Goal: Use online tool/utility: Utilize a website feature to perform a specific function

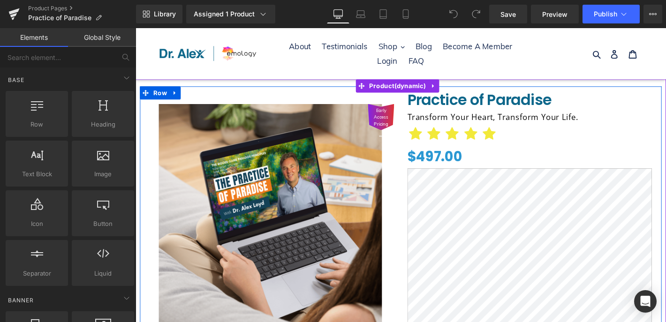
click at [511, 125] on h1 "Transform your heart, transform your life." at bounding box center [558, 123] width 265 height 15
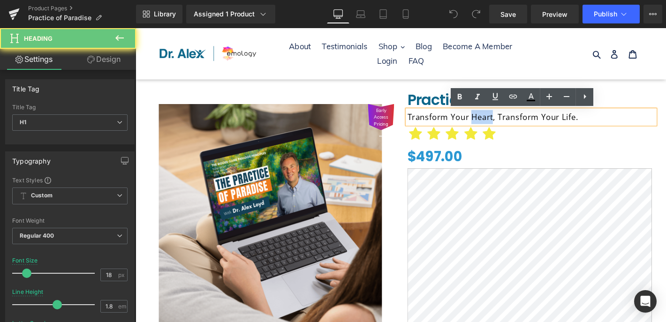
click at [511, 125] on h1 "Transform your heart, transform your life." at bounding box center [558, 123] width 265 height 15
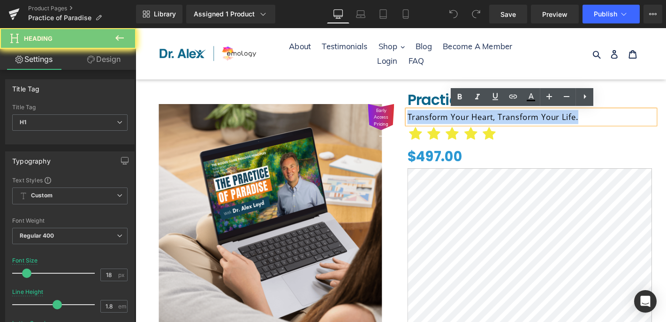
click at [511, 125] on h1 "Transform your heart, transform your life." at bounding box center [558, 123] width 265 height 15
paste div
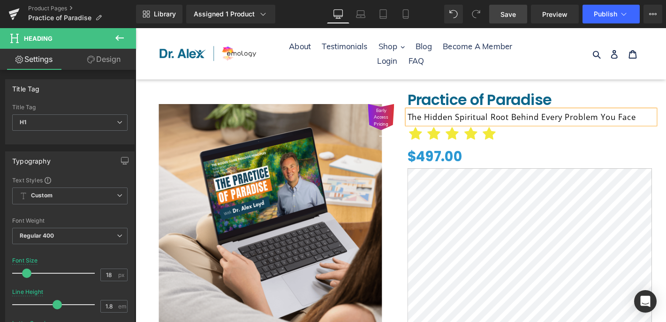
click at [517, 19] on link "Save" at bounding box center [508, 14] width 38 height 19
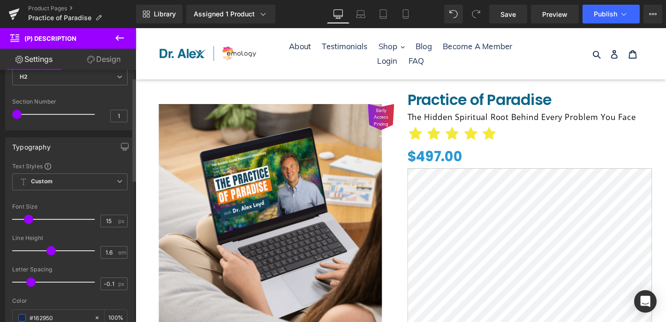
scroll to position [92, 0]
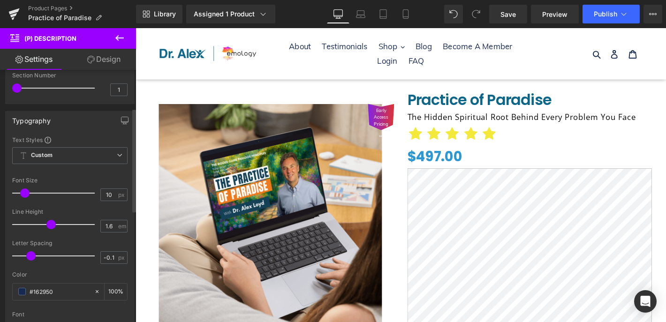
click at [21, 193] on span at bounding box center [24, 192] width 9 height 9
type input "15"
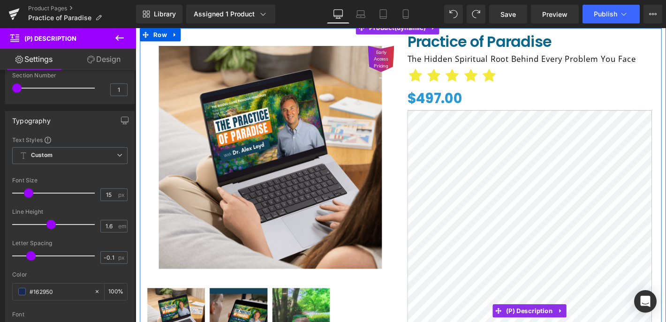
scroll to position [65, 0]
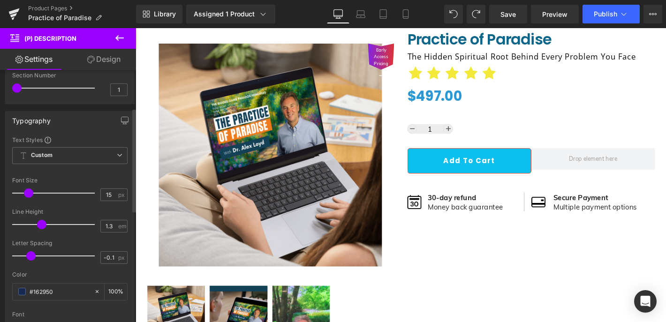
drag, startPoint x: 48, startPoint y: 226, endPoint x: 40, endPoint y: 226, distance: 8.0
click at [40, 226] on span at bounding box center [41, 224] width 9 height 9
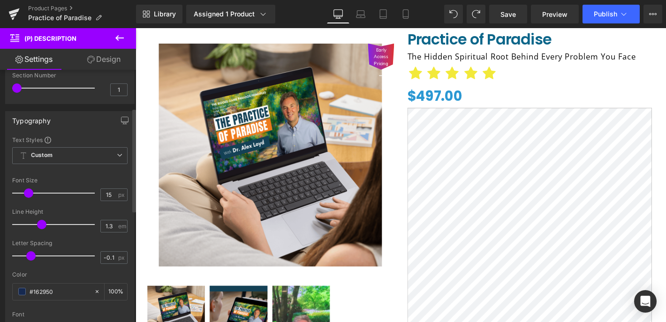
type input "1.6"
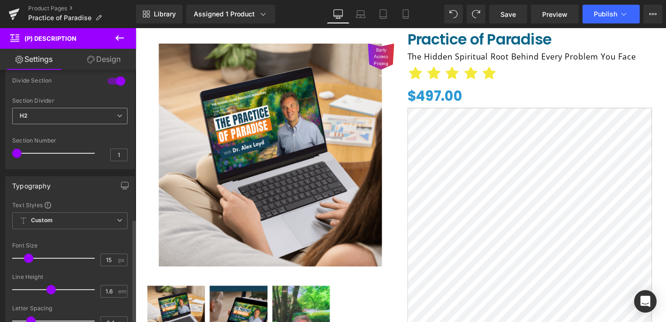
scroll to position [0, 0]
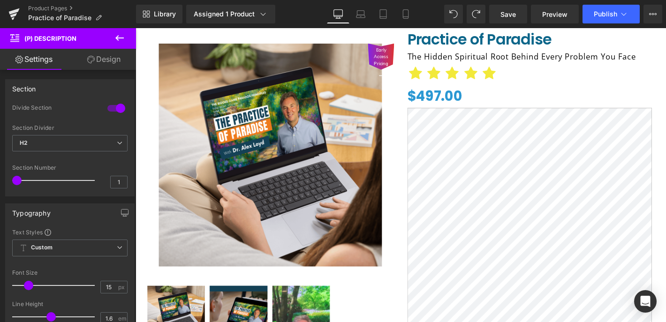
click at [105, 59] on link "Design" at bounding box center [104, 59] width 68 height 21
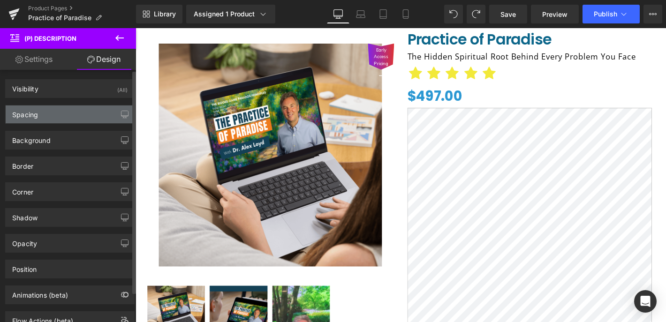
click at [71, 116] on div "Spacing" at bounding box center [70, 114] width 128 height 18
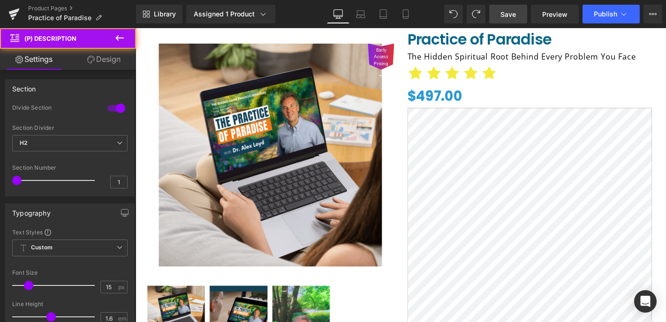
click at [500, 6] on link "Save" at bounding box center [508, 14] width 38 height 19
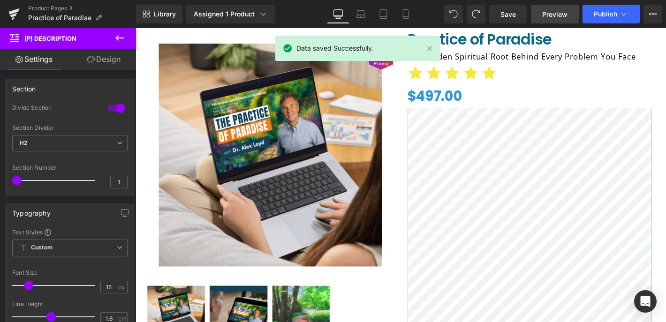
click at [561, 23] on link "Preview" at bounding box center [555, 14] width 48 height 19
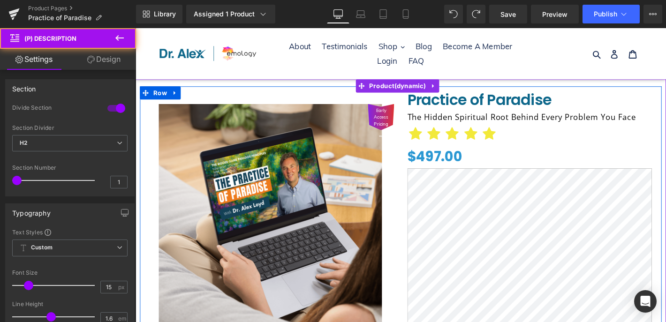
click at [411, 156] on div "Early Access Pricing (P) Image ‹" at bounding box center [279, 289] width 279 height 388
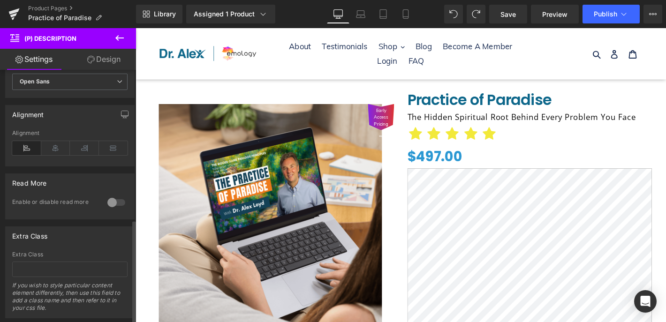
scroll to position [364, 0]
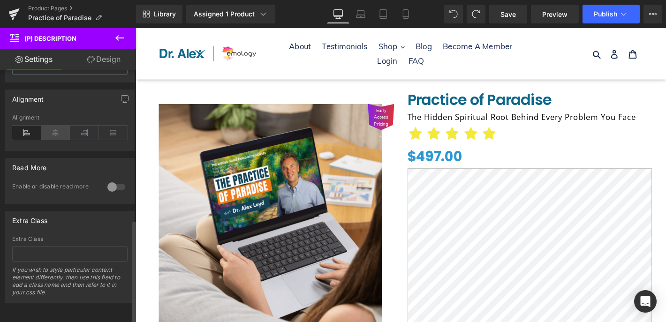
click at [45, 126] on icon at bounding box center [55, 133] width 29 height 14
click at [26, 126] on icon at bounding box center [26, 133] width 29 height 14
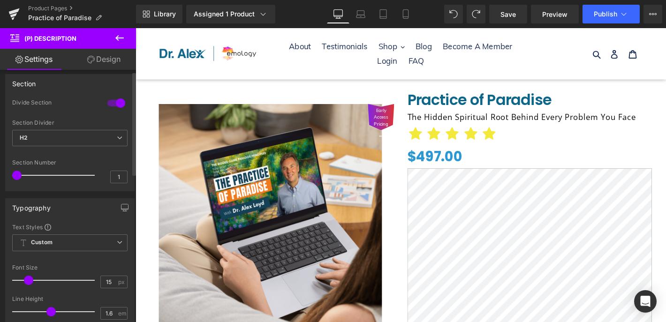
scroll to position [0, 0]
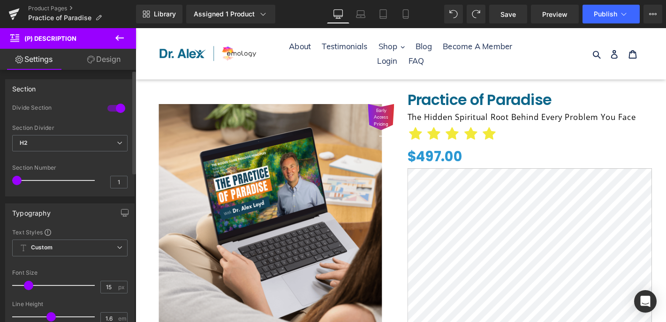
click at [112, 108] on div at bounding box center [116, 108] width 23 height 15
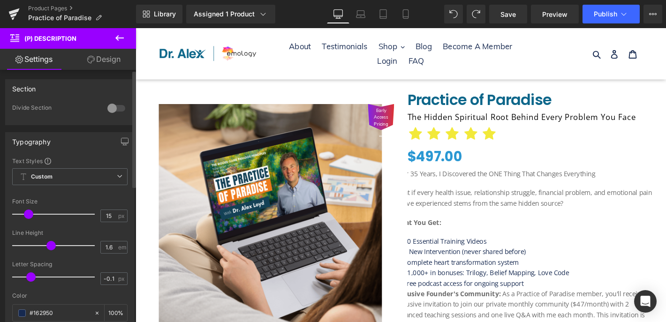
click at [112, 108] on div at bounding box center [116, 108] width 23 height 15
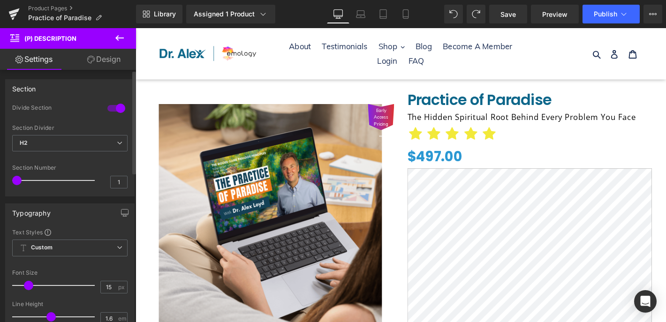
click at [20, 186] on div at bounding box center [56, 180] width 78 height 19
click at [36, 182] on div at bounding box center [56, 180] width 78 height 19
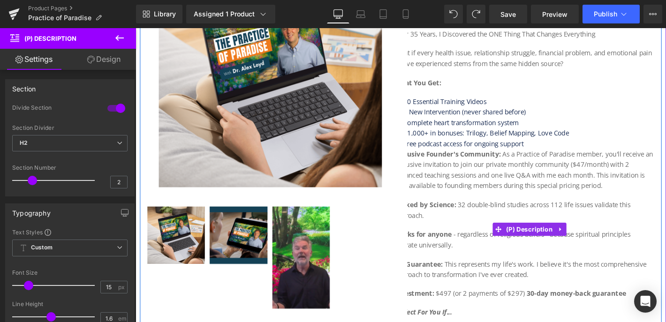
scroll to position [72, 0]
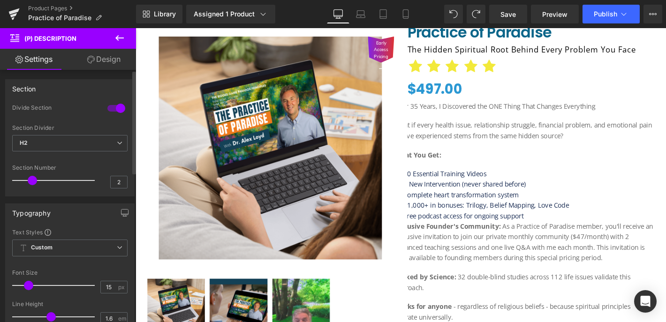
type input "1"
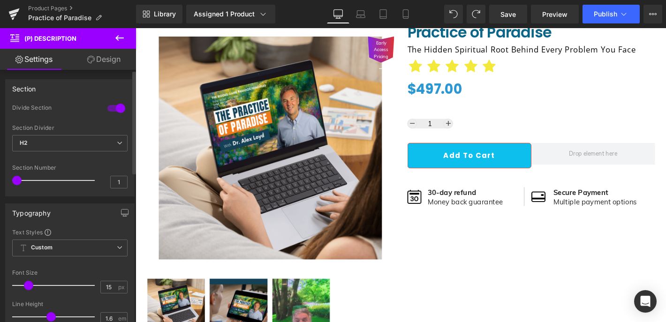
drag, startPoint x: 27, startPoint y: 179, endPoint x: 15, endPoint y: 180, distance: 11.3
click at [15, 180] on span at bounding box center [16, 180] width 9 height 9
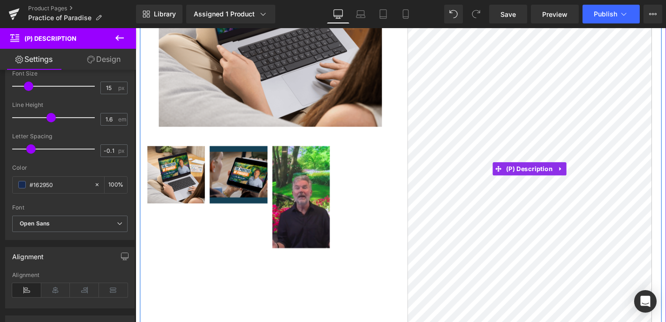
scroll to position [134, 0]
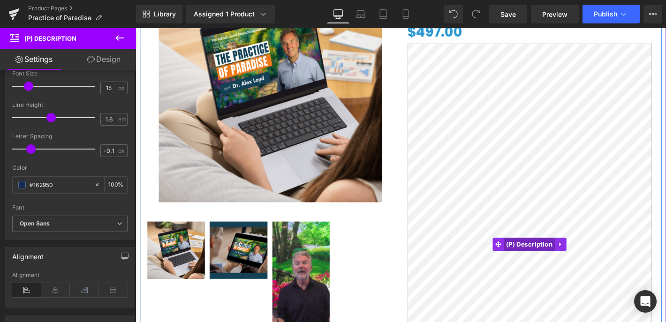
click at [544, 254] on span "(P) Description" at bounding box center [557, 259] width 55 height 14
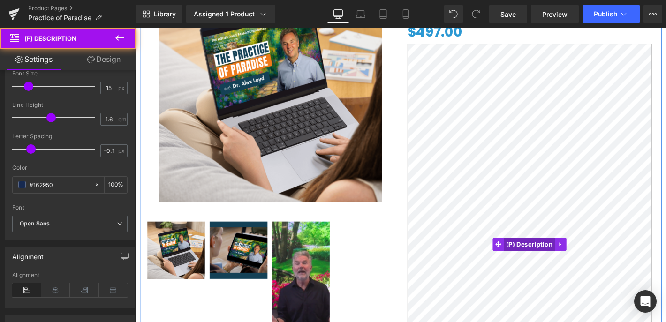
click at [544, 255] on span "(P) Description" at bounding box center [557, 259] width 55 height 14
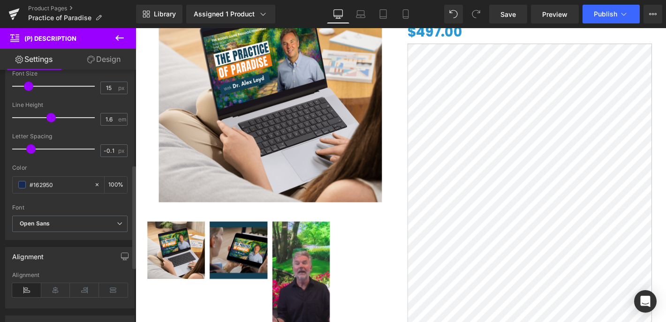
scroll to position [364, 0]
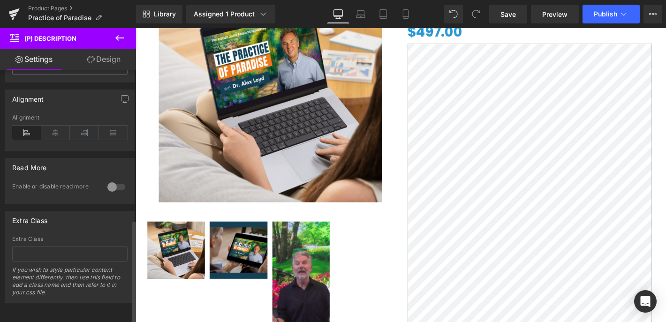
click at [105, 181] on div at bounding box center [116, 187] width 23 height 15
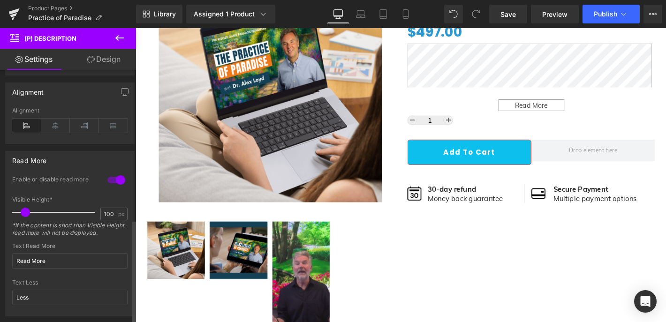
click at [111, 181] on div at bounding box center [116, 180] width 23 height 15
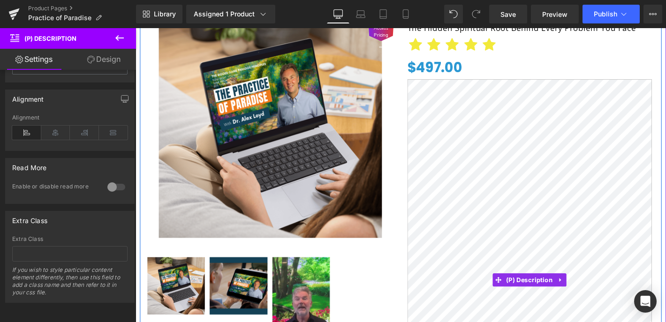
scroll to position [9, 0]
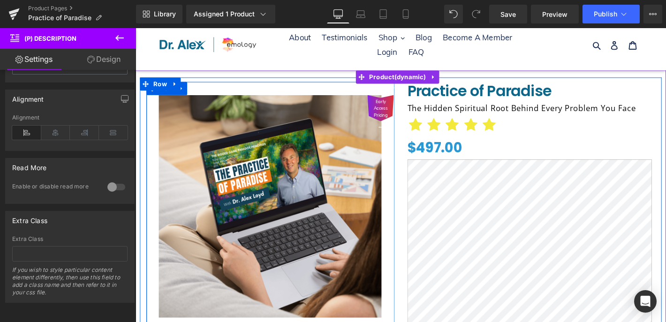
click at [406, 184] on div "Early Access Pricing (P) Image ‹" at bounding box center [279, 280] width 265 height 388
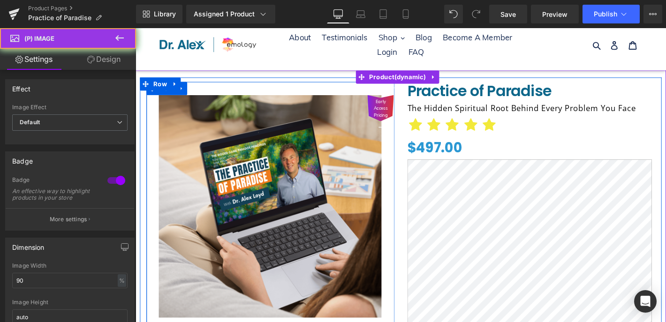
click at [406, 184] on div "Early Access Pricing" at bounding box center [279, 219] width 264 height 238
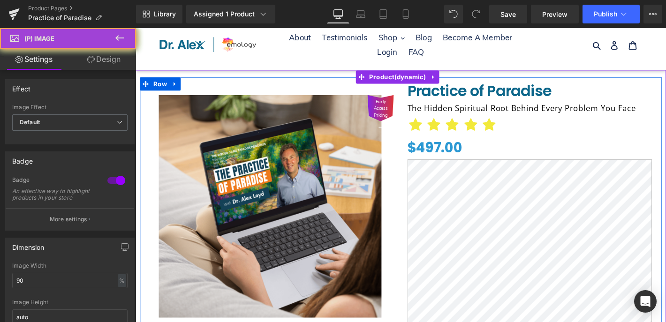
click at [406, 185] on div "Early Access Pricing" at bounding box center [279, 219] width 264 height 238
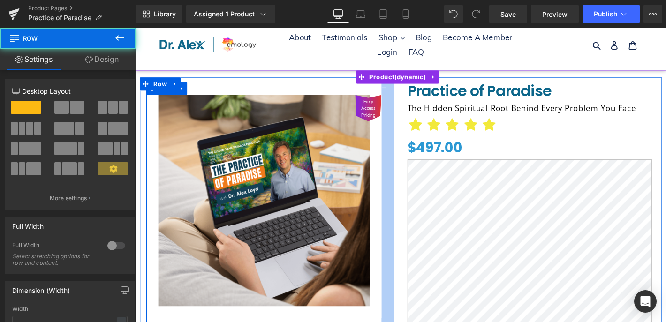
drag, startPoint x: 408, startPoint y: 185, endPoint x: 398, endPoint y: 188, distance: 10.4
click at [399, 189] on div at bounding box center [406, 274] width 14 height 376
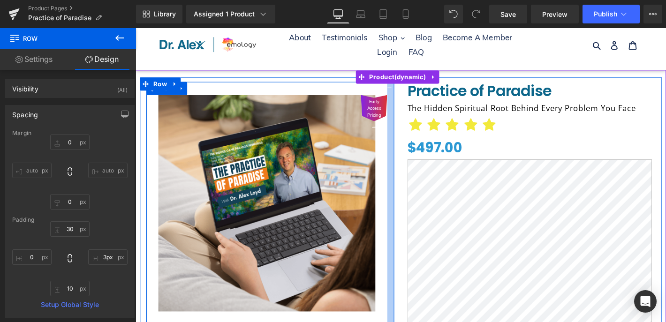
type input "0px"
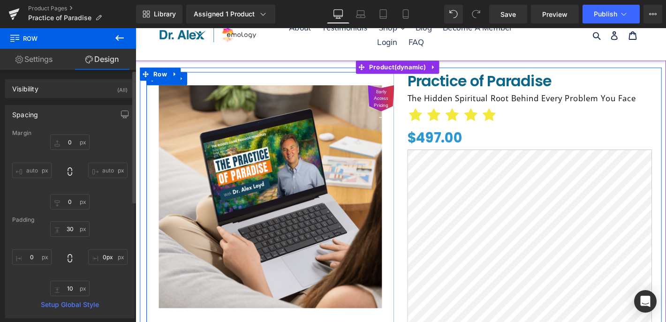
scroll to position [21, 0]
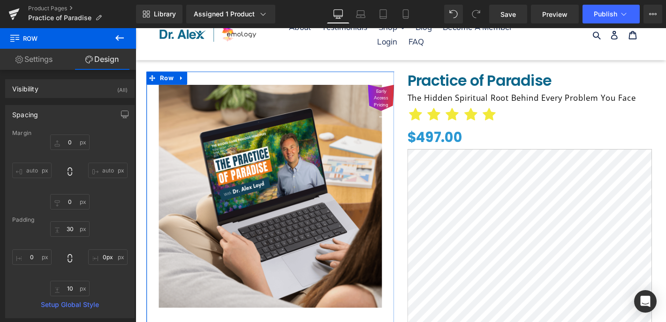
click at [56, 65] on link "Settings" at bounding box center [34, 59] width 68 height 21
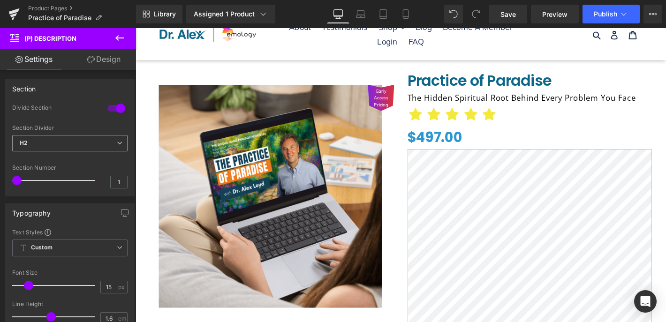
click at [83, 144] on span "H2" at bounding box center [69, 143] width 115 height 16
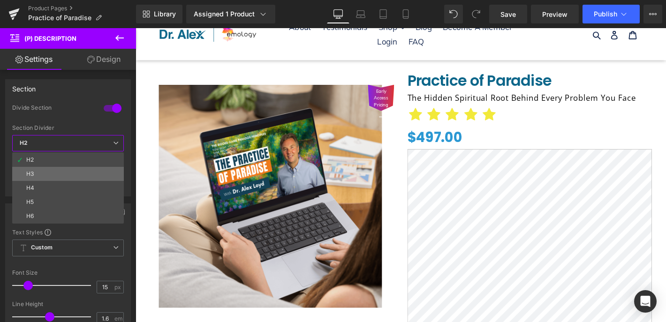
click at [59, 168] on li "H3" at bounding box center [68, 174] width 112 height 14
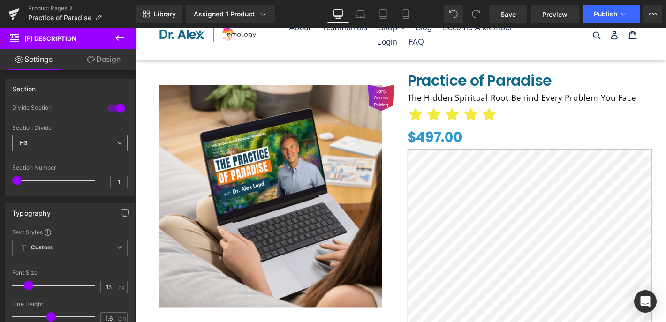
click at [72, 148] on span "H3" at bounding box center [69, 143] width 115 height 16
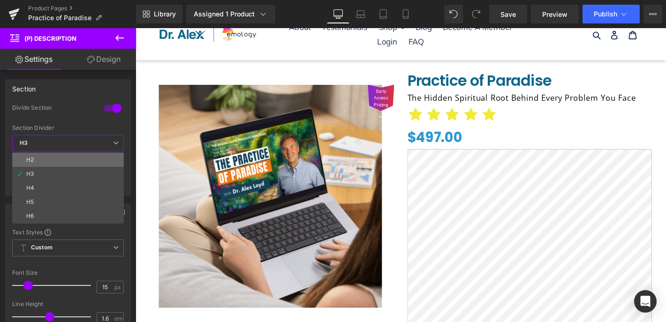
click at [50, 160] on li "H2" at bounding box center [68, 160] width 112 height 14
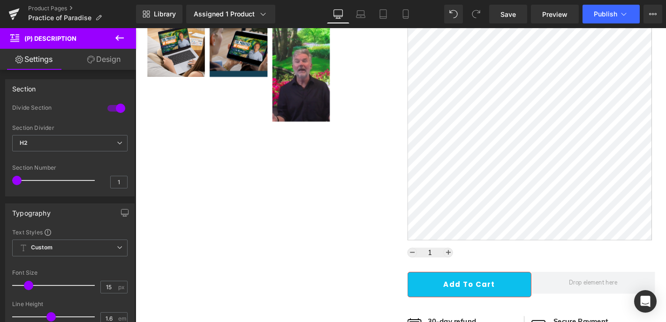
scroll to position [2, 0]
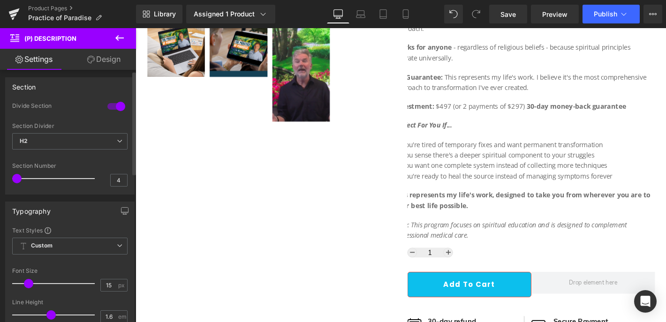
click at [59, 178] on div at bounding box center [56, 178] width 78 height 19
click at [54, 180] on div at bounding box center [56, 178] width 78 height 19
type input "1"
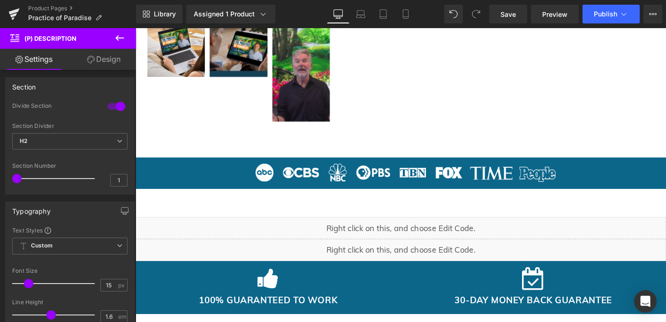
drag, startPoint x: 23, startPoint y: 185, endPoint x: -15, endPoint y: 183, distance: 37.5
click at [0, 183] on html "(P) Description You are previewing how the will restyle your page. You can not …" at bounding box center [333, 161] width 666 height 322
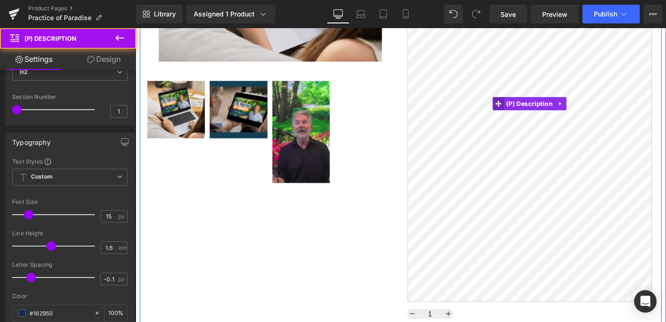
scroll to position [241, 0]
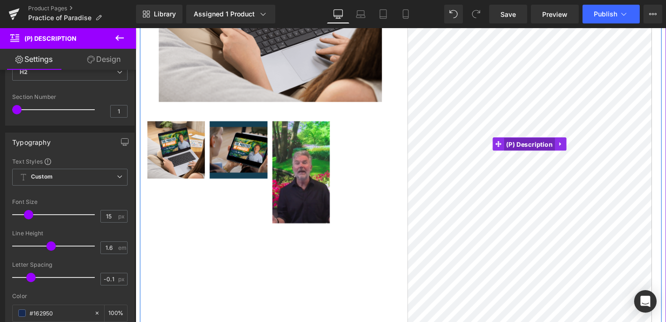
click at [542, 154] on span "(P) Description" at bounding box center [557, 152] width 55 height 14
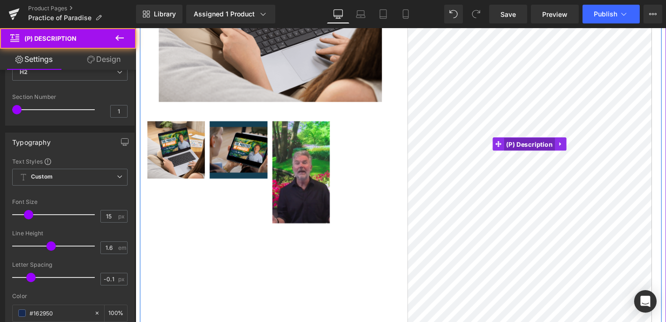
click at [542, 154] on span "(P) Description" at bounding box center [557, 152] width 55 height 14
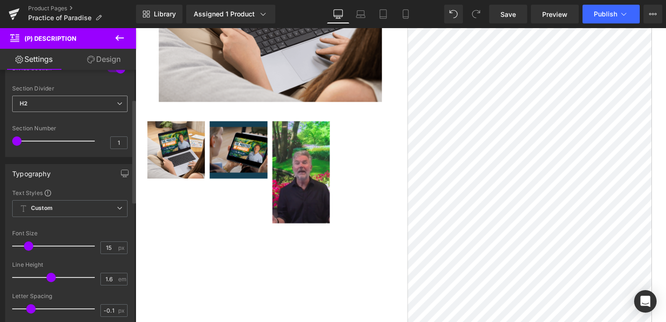
scroll to position [0, 0]
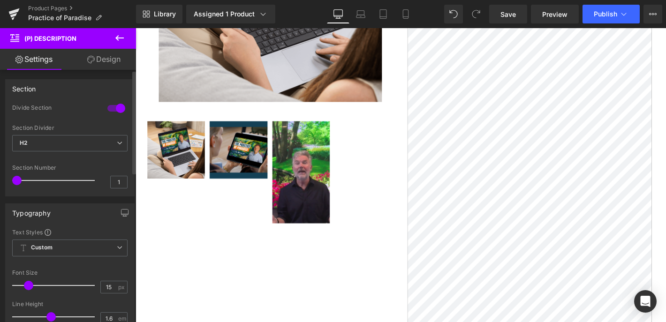
click at [115, 107] on div at bounding box center [116, 108] width 23 height 15
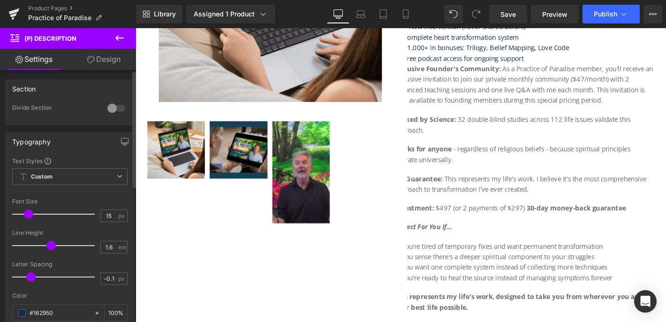
click at [116, 107] on div at bounding box center [116, 108] width 23 height 15
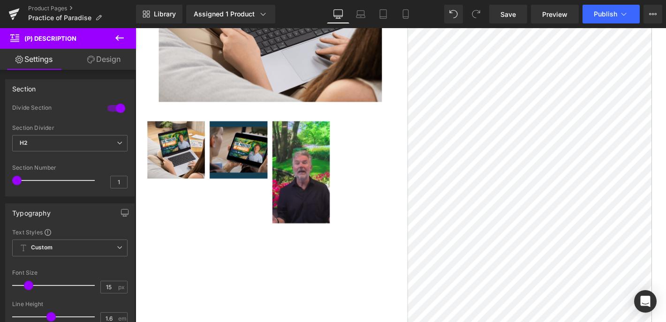
click at [113, 66] on link "Design" at bounding box center [104, 59] width 68 height 21
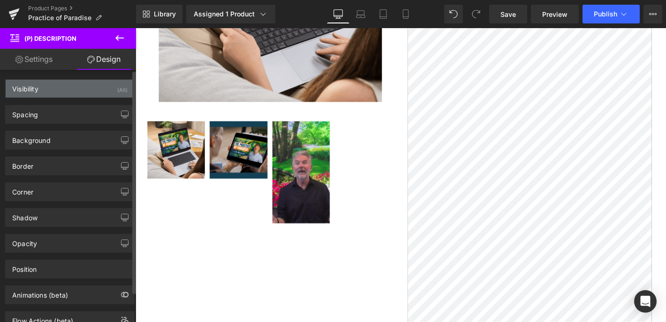
click at [70, 89] on div "Visibility (All)" at bounding box center [70, 89] width 128 height 18
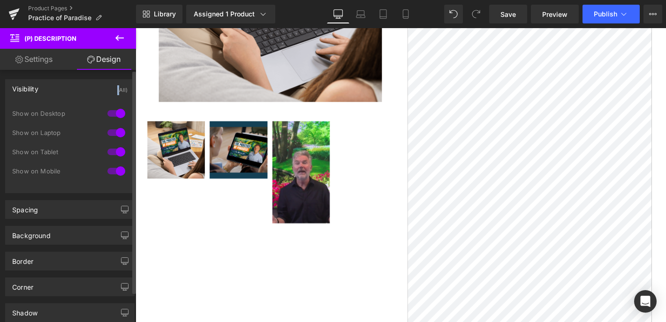
click at [70, 89] on div "Visibility (All)" at bounding box center [70, 89] width 128 height 18
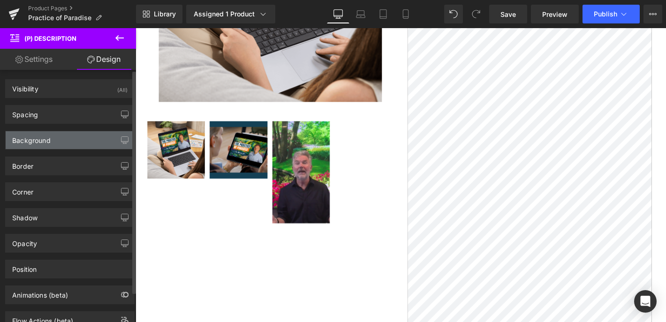
click at [74, 144] on div "Background" at bounding box center [70, 140] width 128 height 18
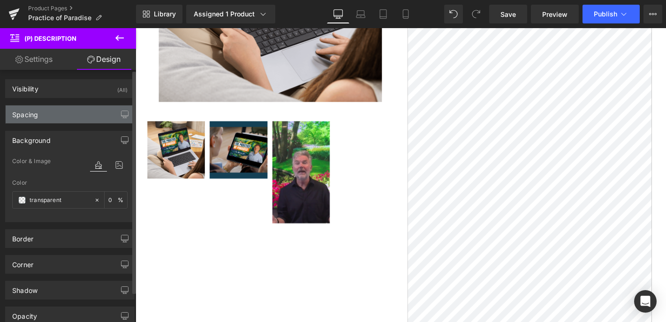
click at [76, 117] on div "Spacing" at bounding box center [70, 114] width 128 height 18
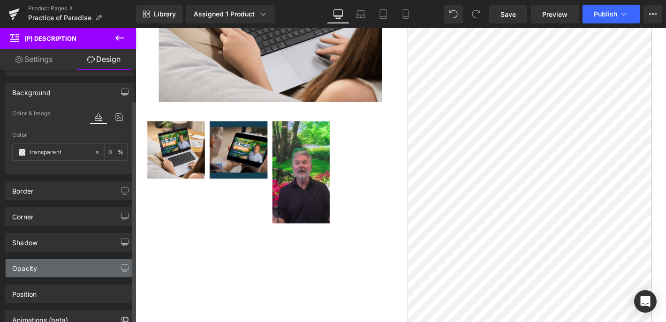
scroll to position [248, 0]
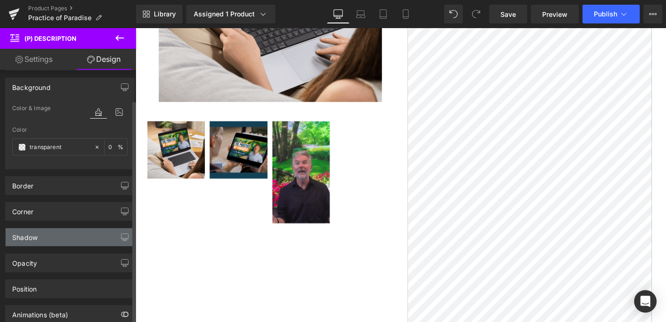
click at [63, 236] on div "Shadow" at bounding box center [70, 237] width 128 height 18
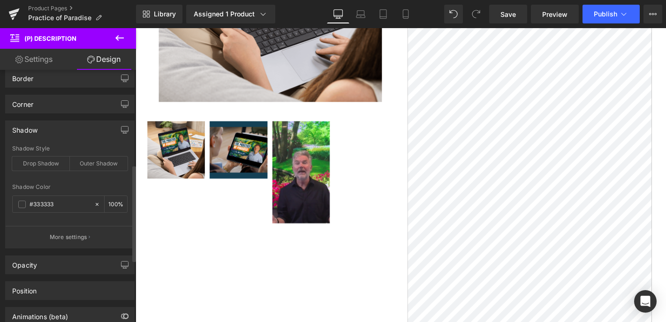
scroll to position [411, 0]
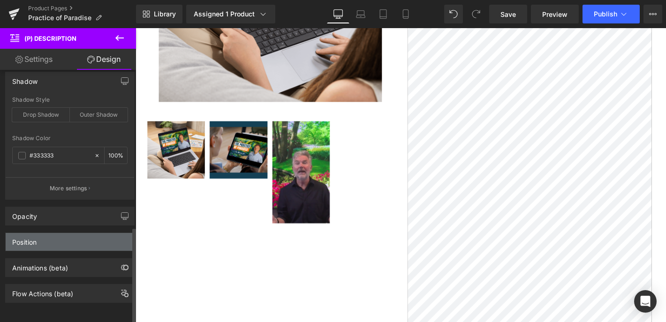
click at [44, 239] on div "Position" at bounding box center [70, 242] width 128 height 18
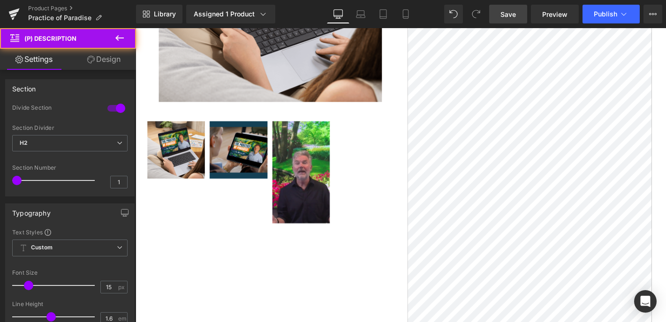
click at [510, 15] on span "Save" at bounding box center [507, 14] width 15 height 10
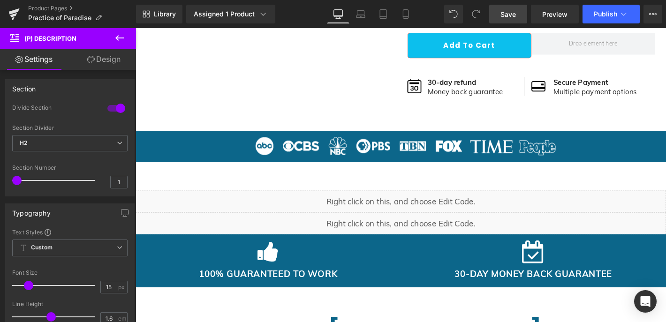
scroll to position [933, 0]
